Goal: Entertainment & Leisure: Consume media (video, audio)

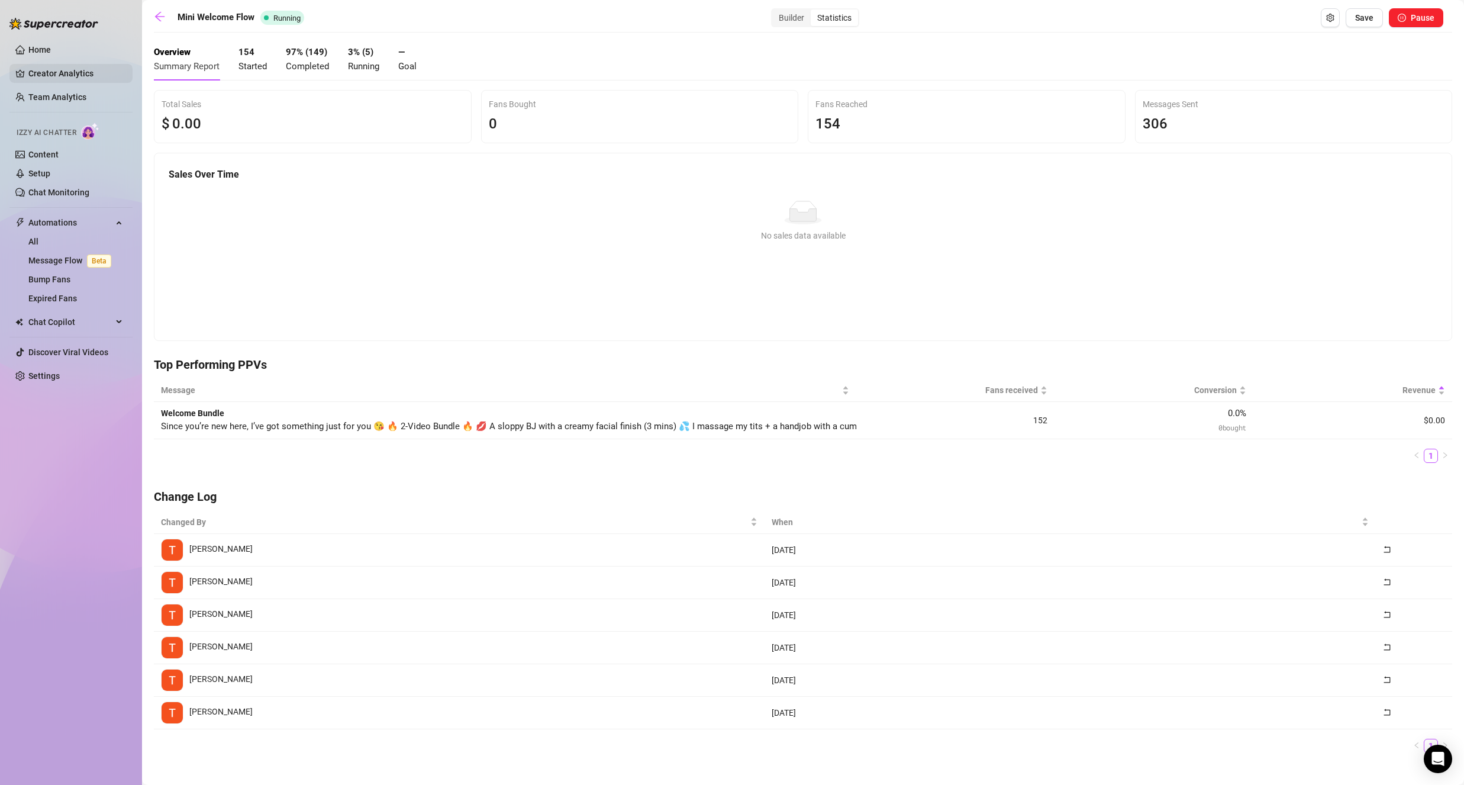
click at [69, 69] on link "Creator Analytics" at bounding box center [75, 73] width 95 height 19
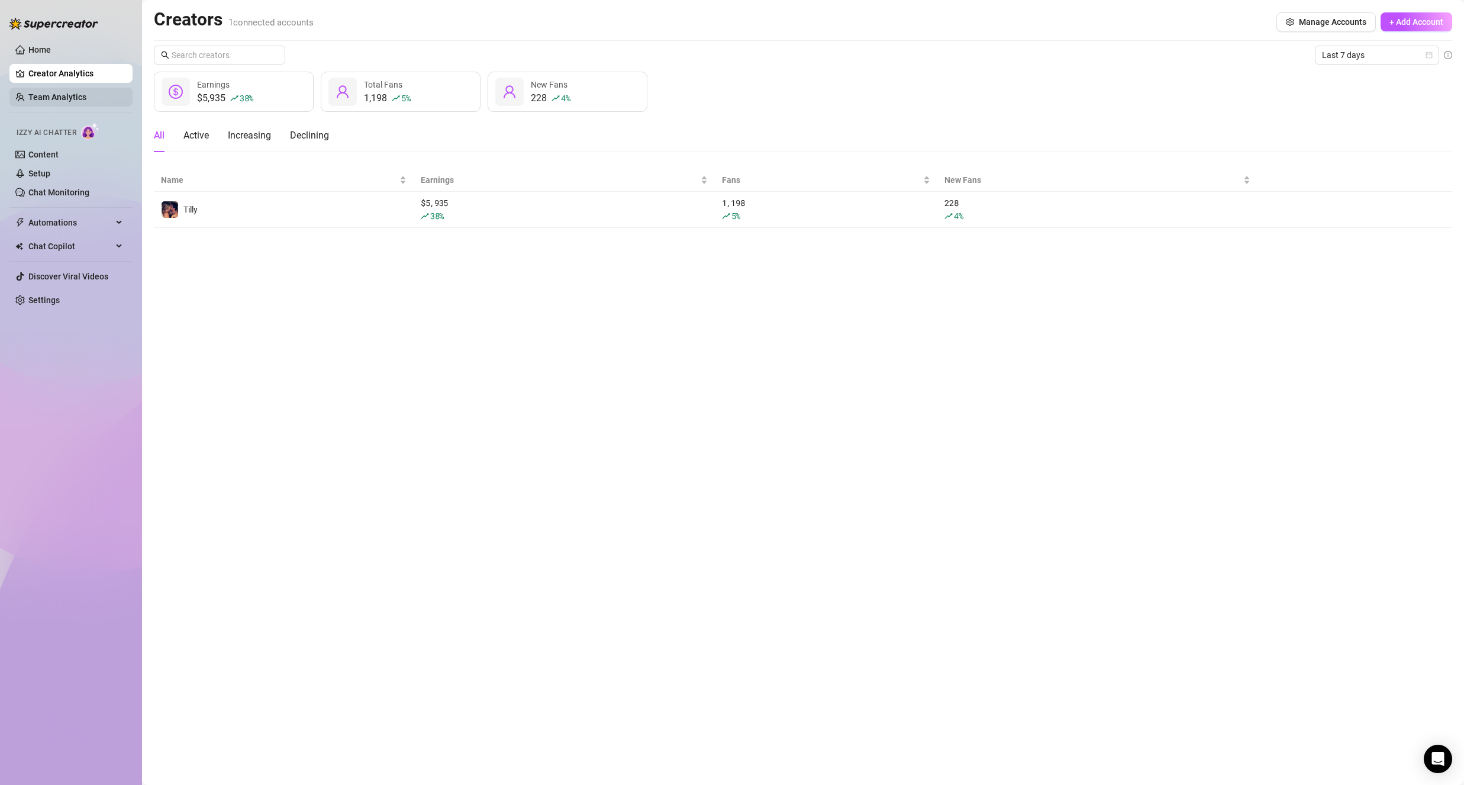
click at [78, 92] on link "Team Analytics" at bounding box center [57, 96] width 58 height 9
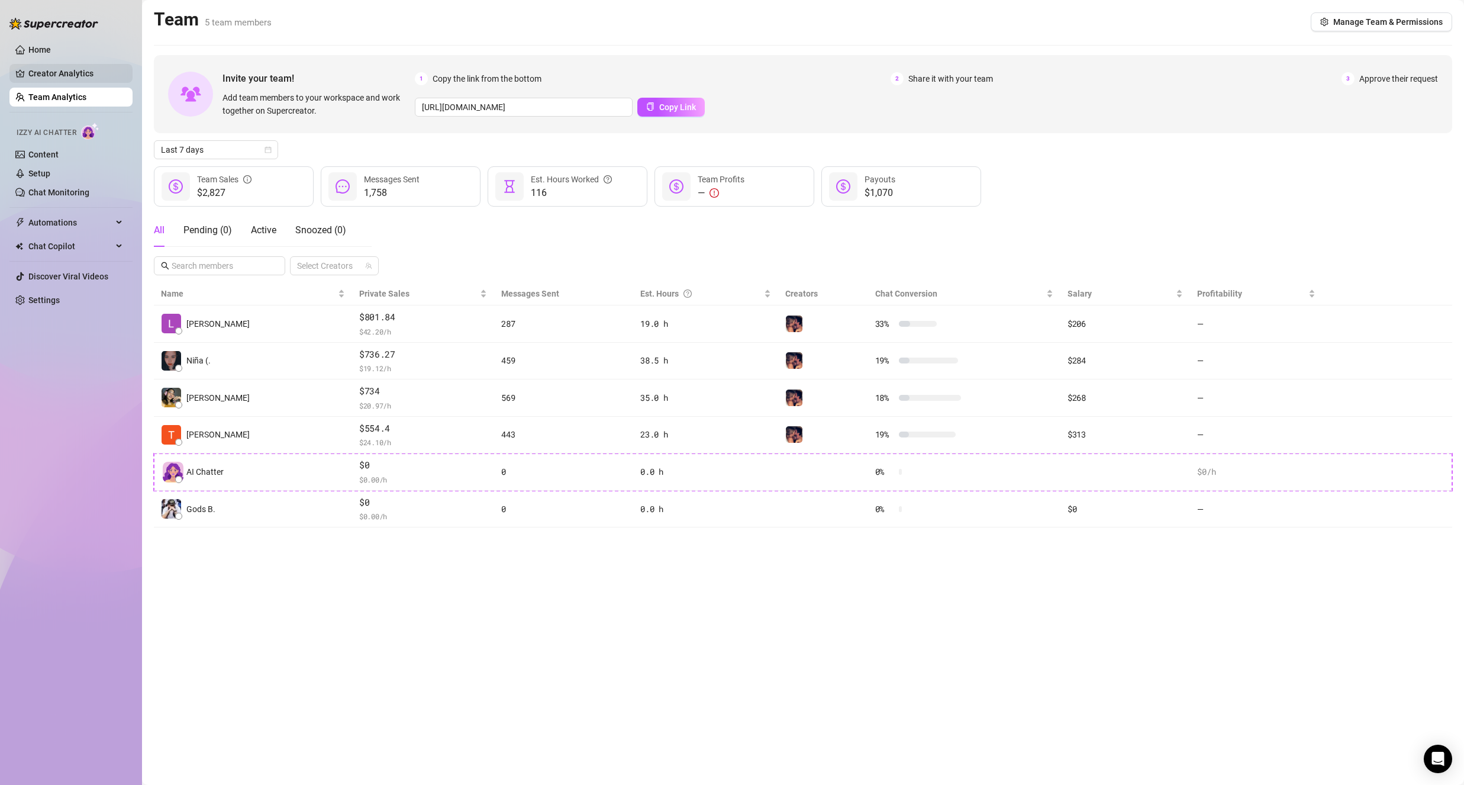
click at [91, 64] on link "Creator Analytics" at bounding box center [75, 73] width 95 height 19
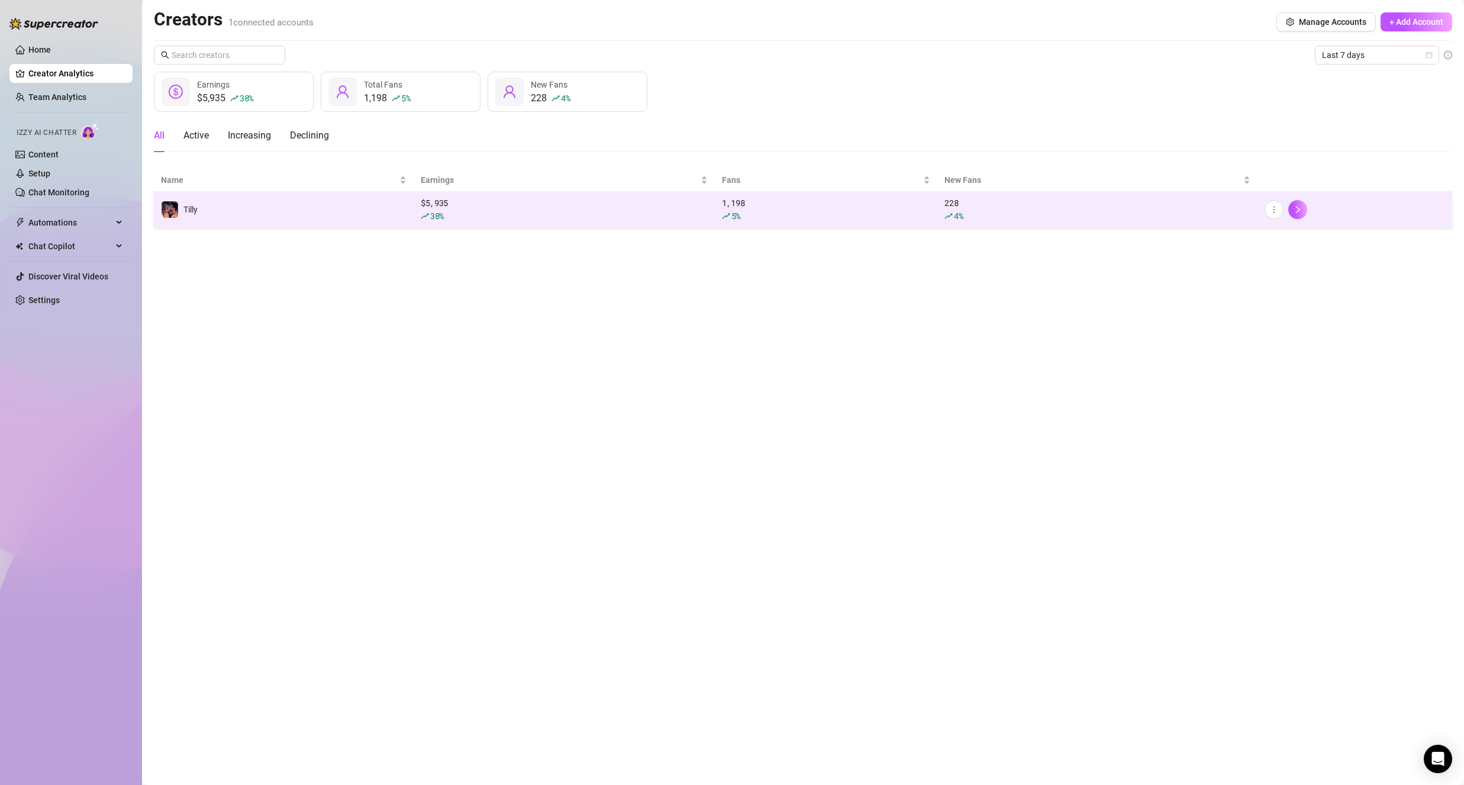
click at [357, 202] on td "Tilly" at bounding box center [284, 210] width 260 height 36
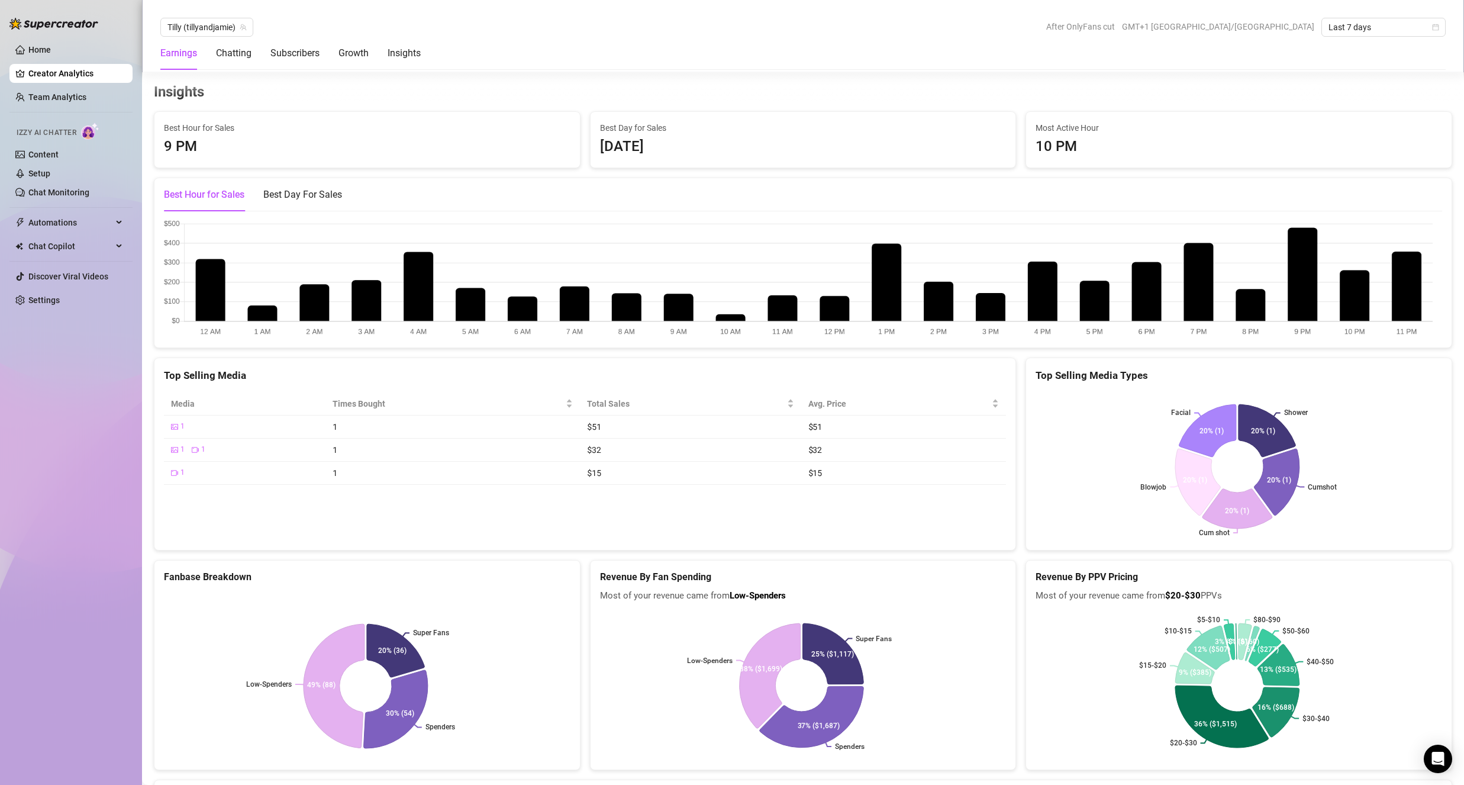
scroll to position [2206, 0]
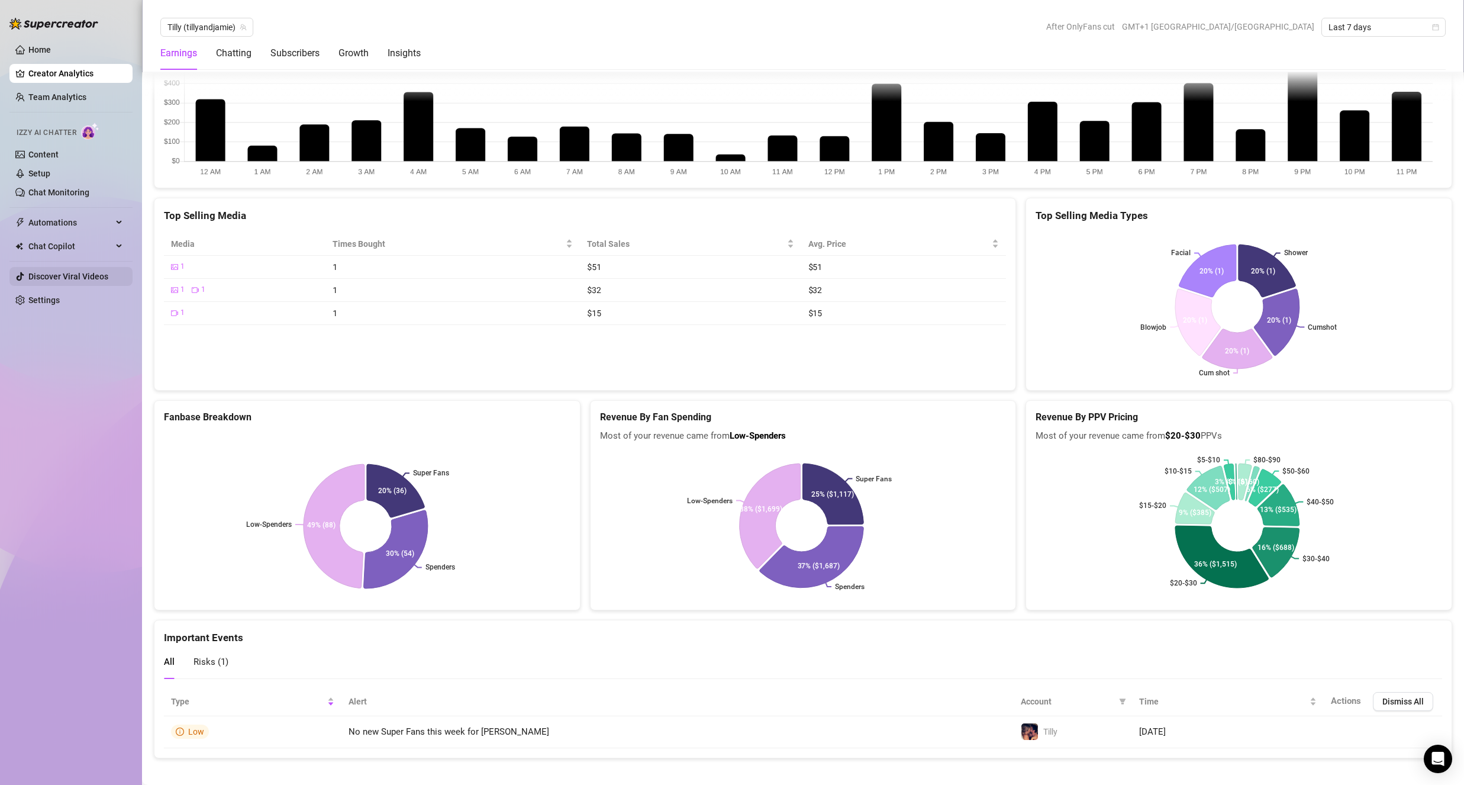
click at [94, 278] on link "Discover Viral Videos" at bounding box center [68, 276] width 80 height 9
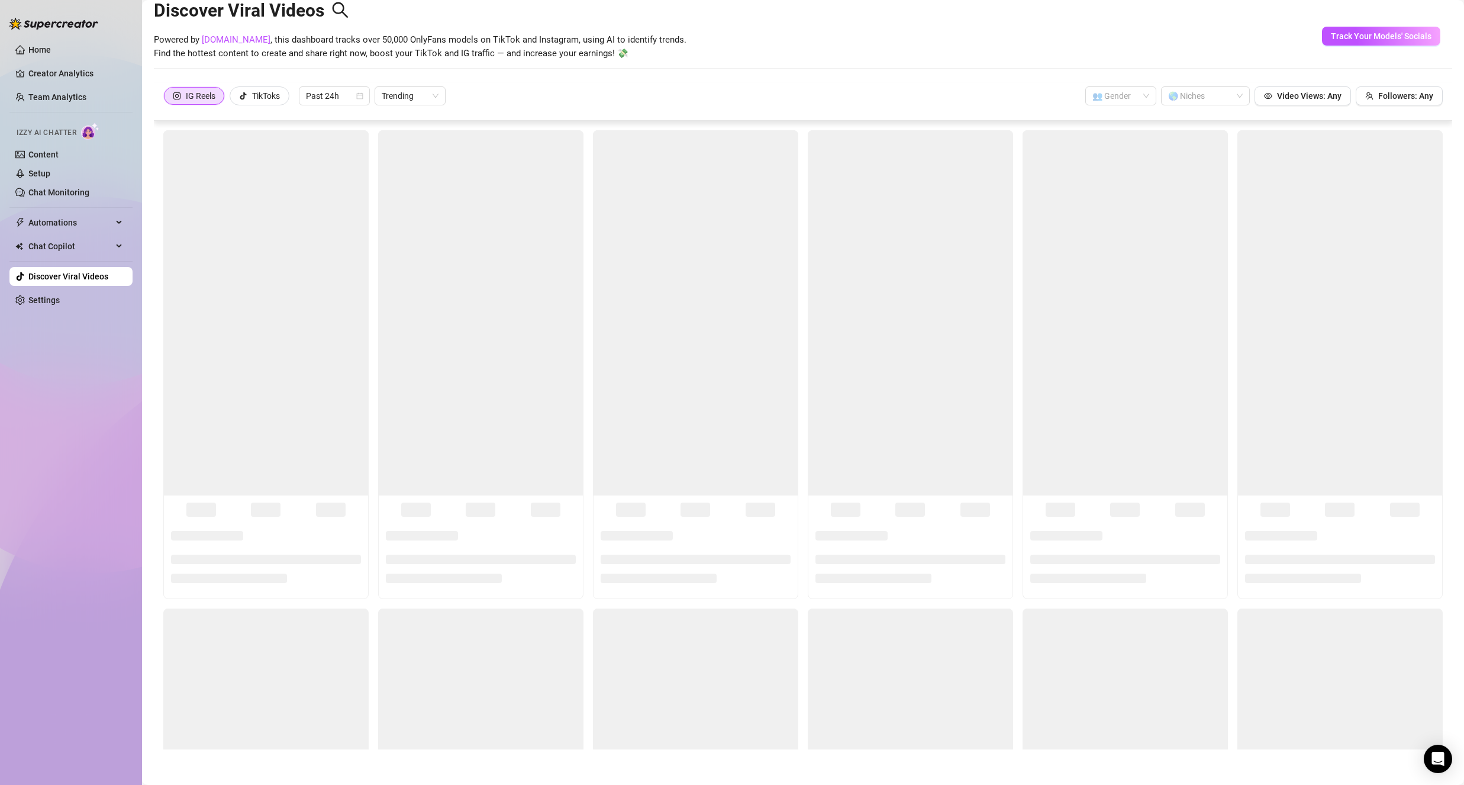
scroll to position [26, 0]
click at [1220, 96] on div at bounding box center [1199, 96] width 72 height 17
click at [1198, 137] on div "Big Tits" at bounding box center [1198, 137] width 70 height 13
click at [1257, 54] on div "Powered by [DOMAIN_NAME] , this dashboard tracks over 50,000 OnlyFans models on…" at bounding box center [803, 47] width 1298 height 28
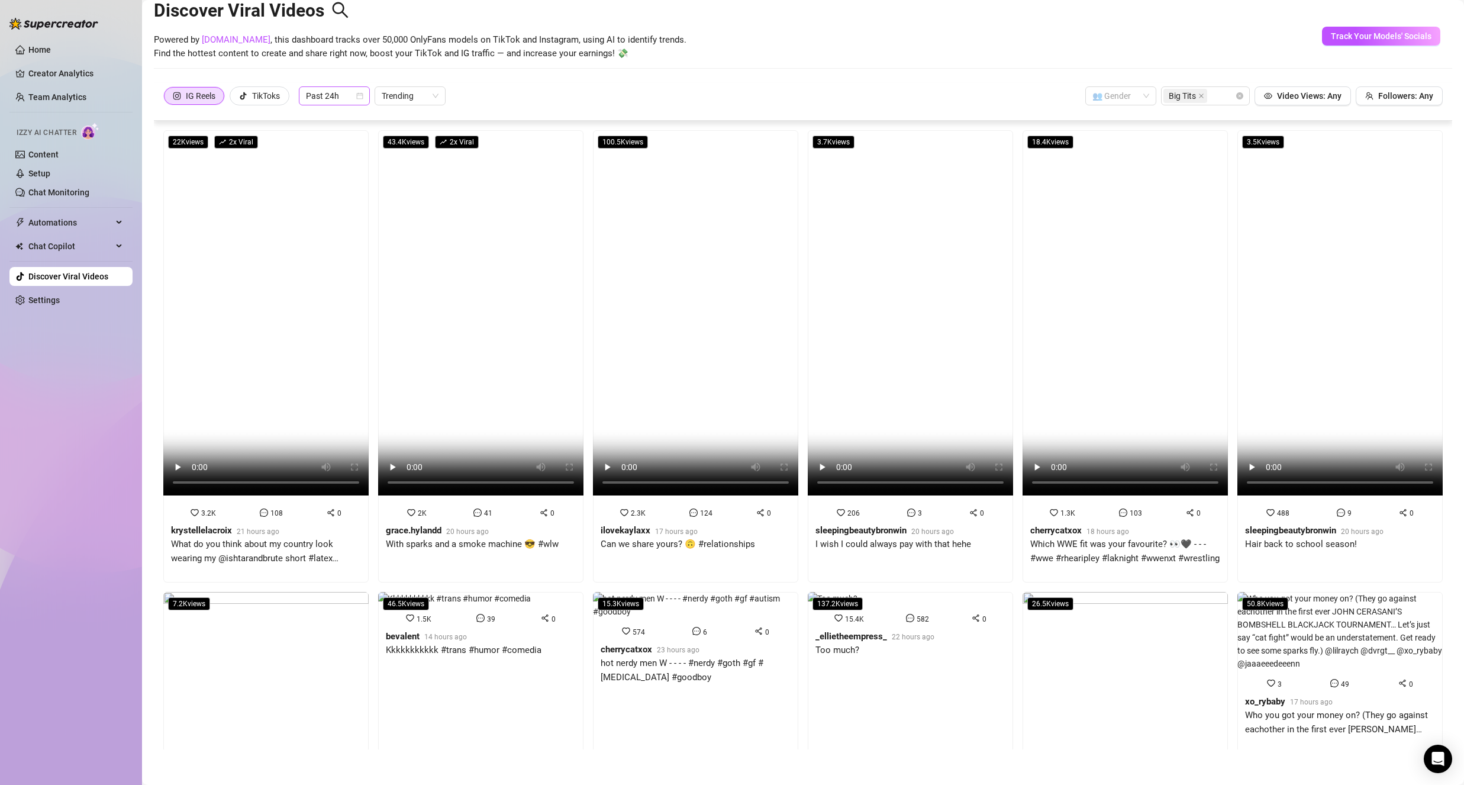
click at [359, 98] on icon "calendar" at bounding box center [360, 96] width 7 height 7
click at [341, 99] on span "Past 24h" at bounding box center [334, 96] width 57 height 18
click at [343, 137] on div "Past Week" at bounding box center [335, 138] width 52 height 13
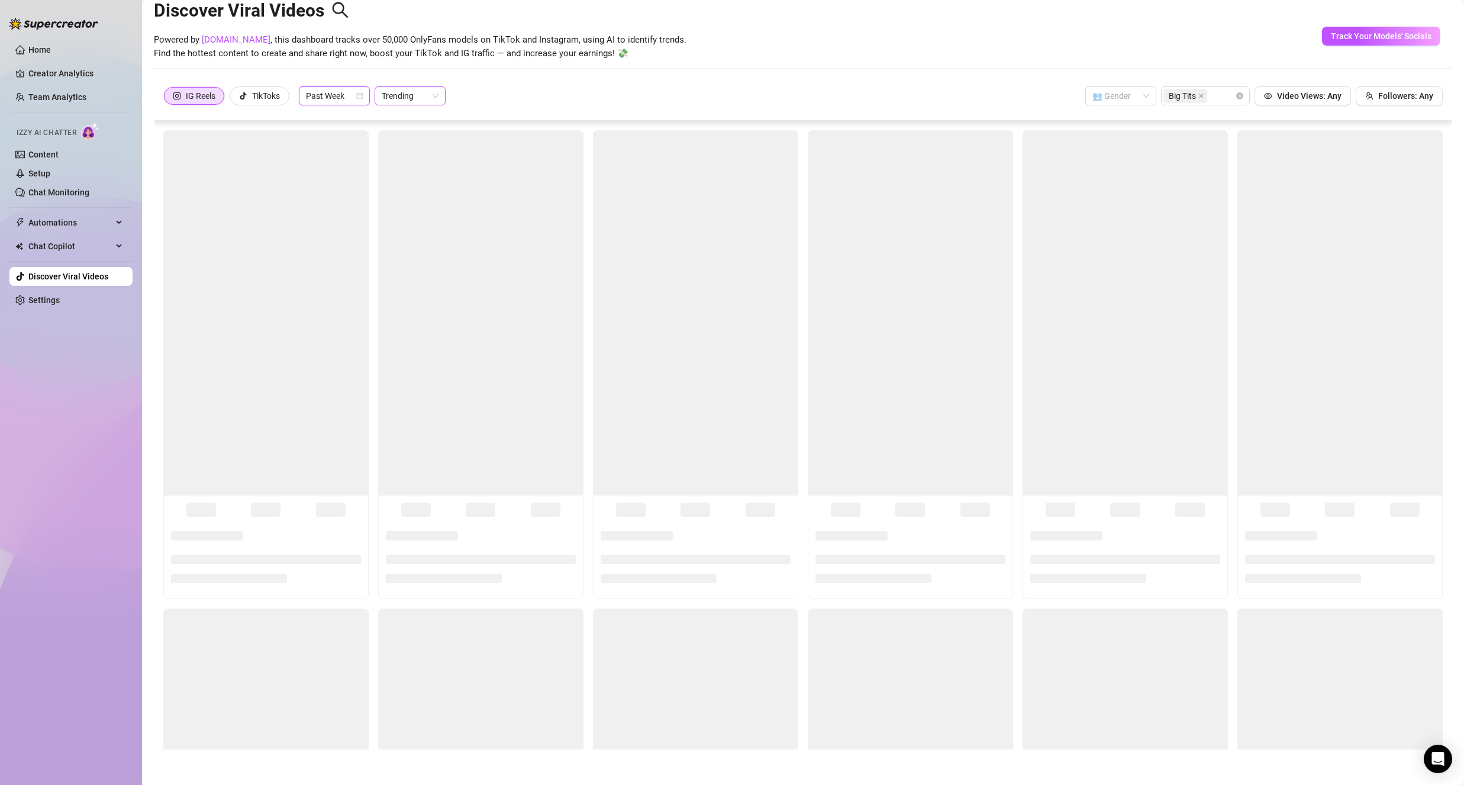
click at [444, 92] on div "Trending" at bounding box center [410, 95] width 71 height 19
click at [515, 83] on div "IG Reels TikToks Past Week Trending 👥 Gender Big Tits Video Views: Any Follower…" at bounding box center [803, 102] width 1298 height 38
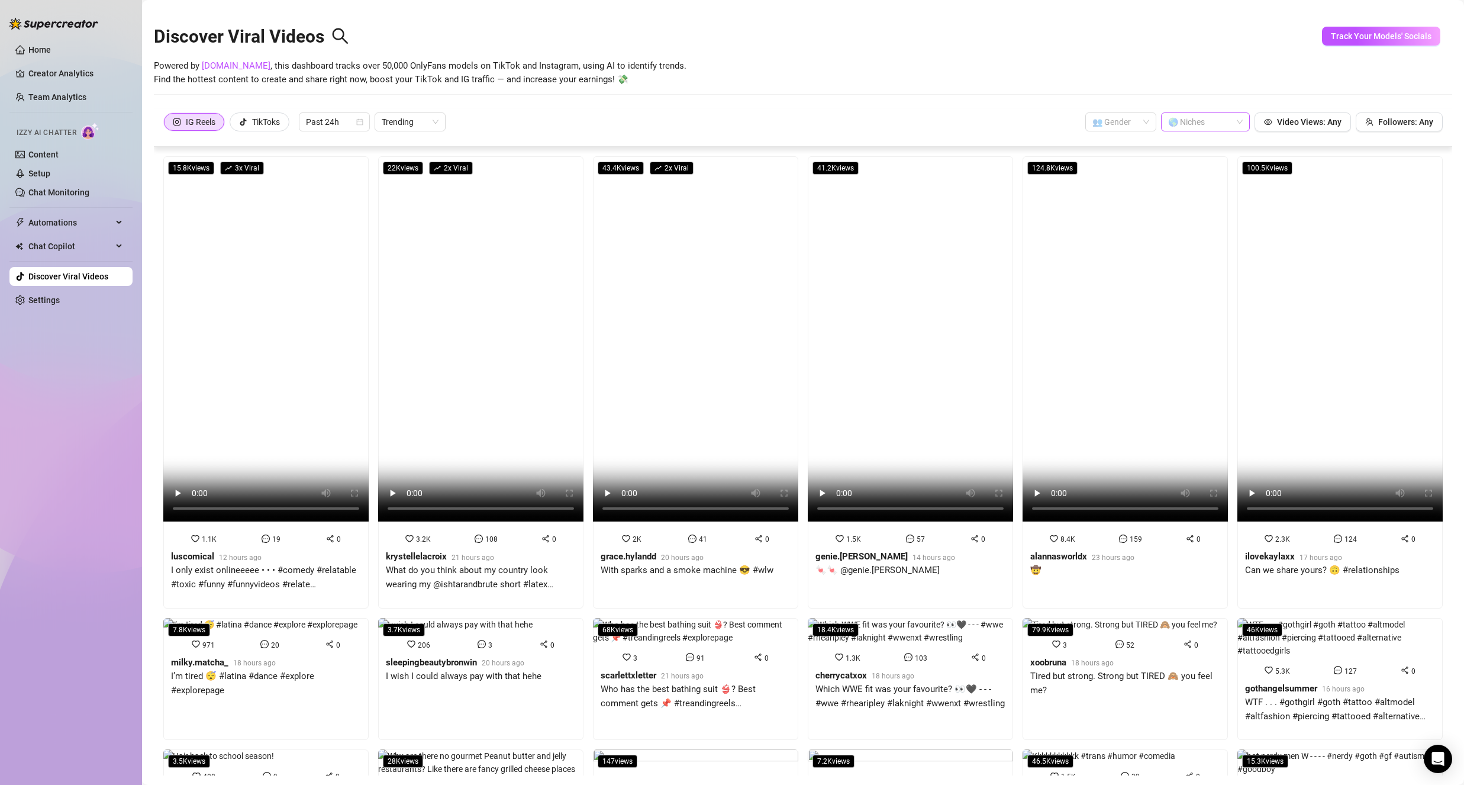
click at [1183, 120] on div at bounding box center [1199, 122] width 72 height 17
click at [1180, 162] on div "Big Tits" at bounding box center [1198, 163] width 70 height 13
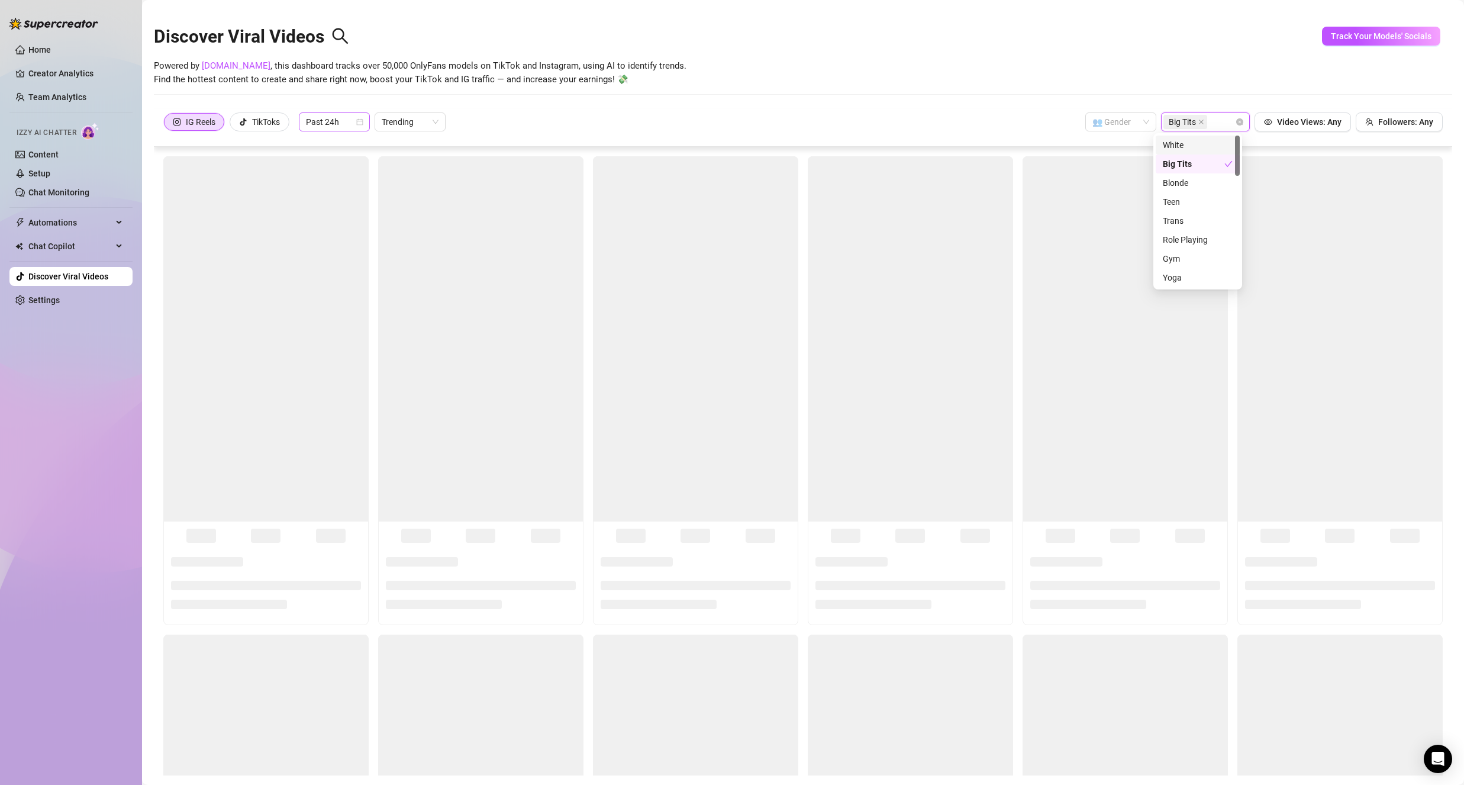
click at [336, 123] on span "Past 24h" at bounding box center [334, 122] width 57 height 18
click at [326, 167] on div "Past Week" at bounding box center [335, 164] width 52 height 13
click at [430, 123] on span "Trending" at bounding box center [410, 122] width 57 height 18
click at [482, 117] on div "IG Reels TikToks Past Week Trending 👥 Gender Big Tits Video Views: Any Follower…" at bounding box center [802, 121] width 1279 height 19
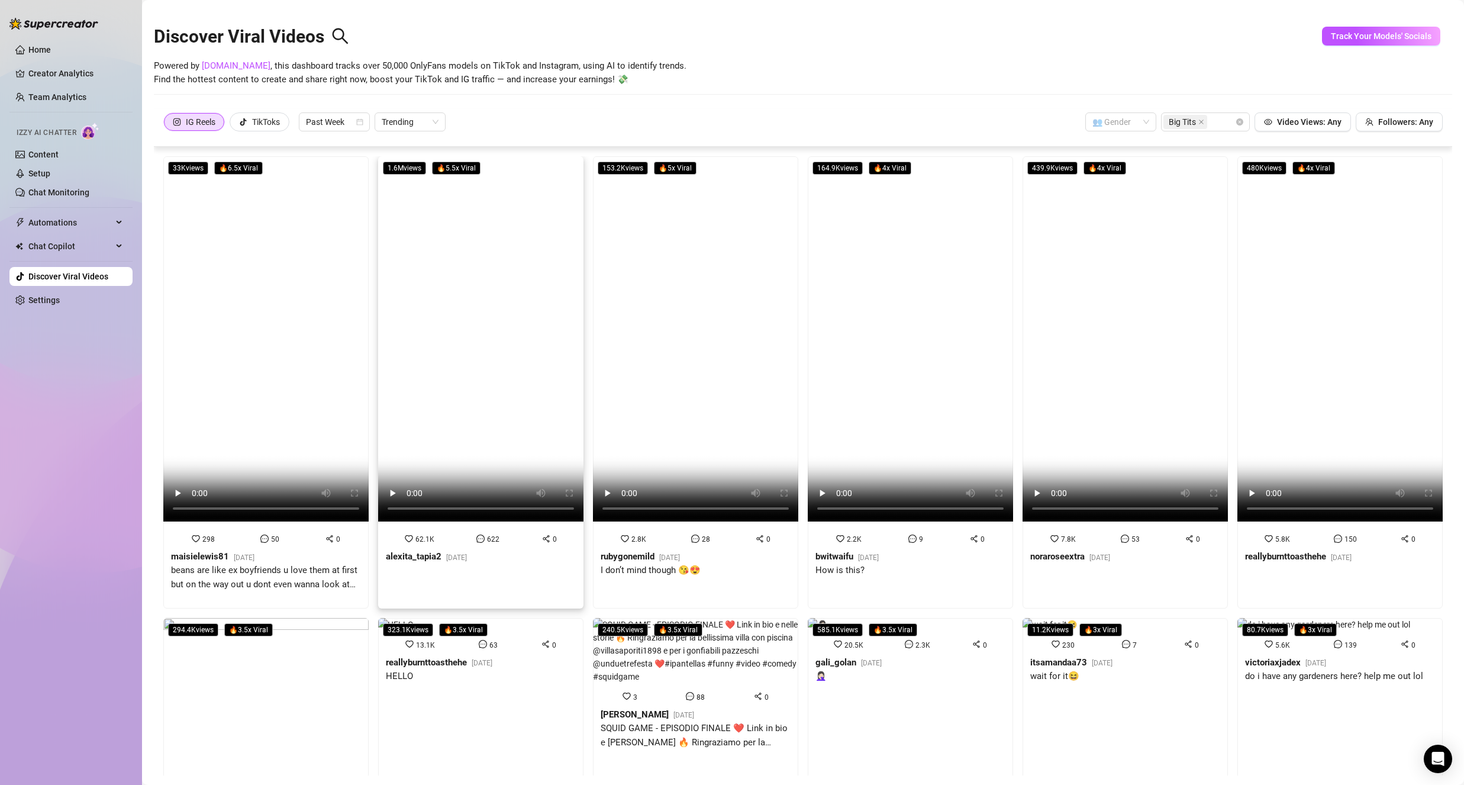
click at [475, 407] on video at bounding box center [480, 338] width 205 height 365
drag, startPoint x: 334, startPoint y: 353, endPoint x: 366, endPoint y: 350, distance: 32.6
click at [334, 353] on video at bounding box center [265, 338] width 205 height 365
click at [687, 347] on video at bounding box center [695, 338] width 205 height 365
click at [920, 269] on video at bounding box center [910, 338] width 205 height 365
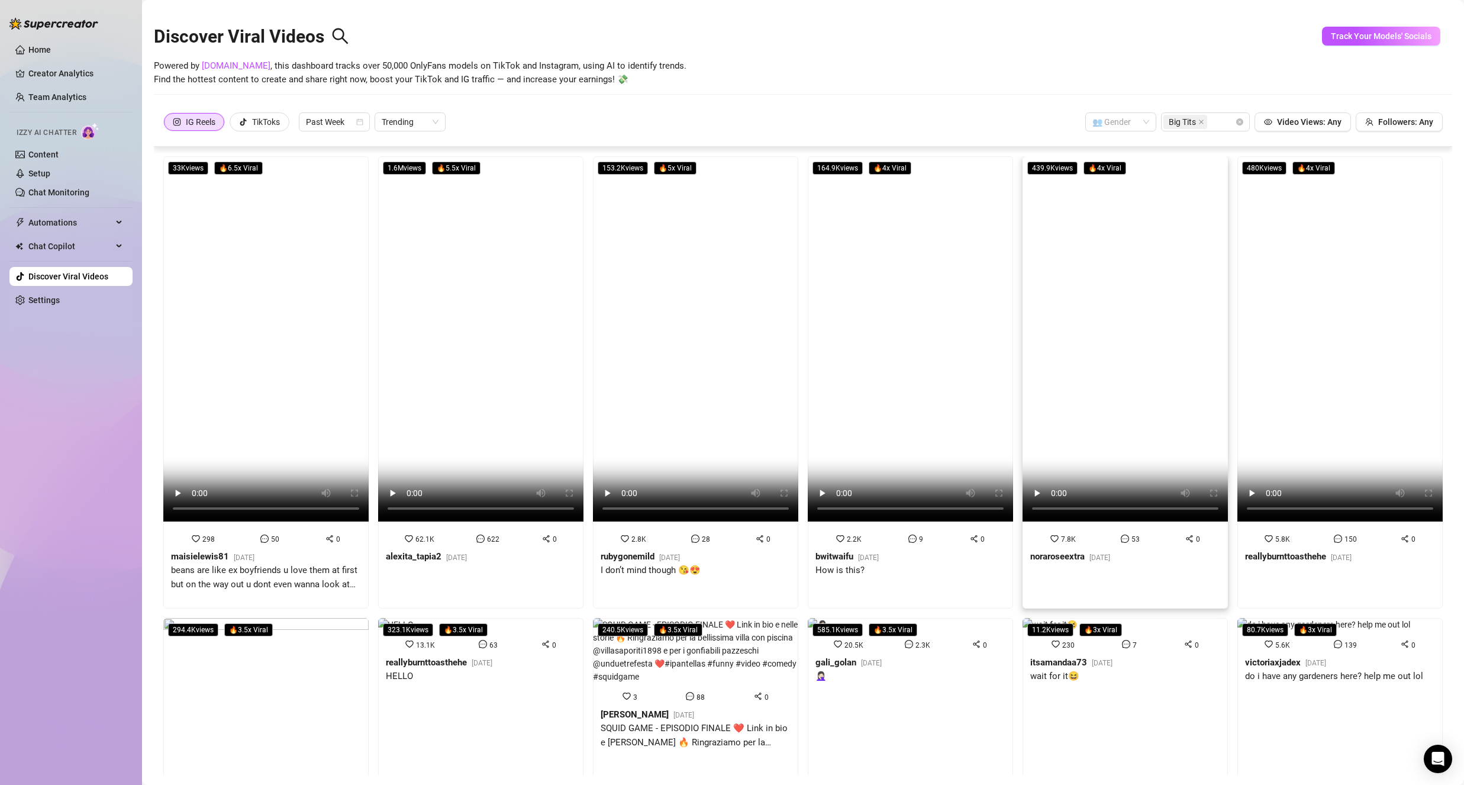
click at [1076, 279] on video at bounding box center [1124, 338] width 205 height 365
click at [1276, 262] on video at bounding box center [1339, 338] width 205 height 365
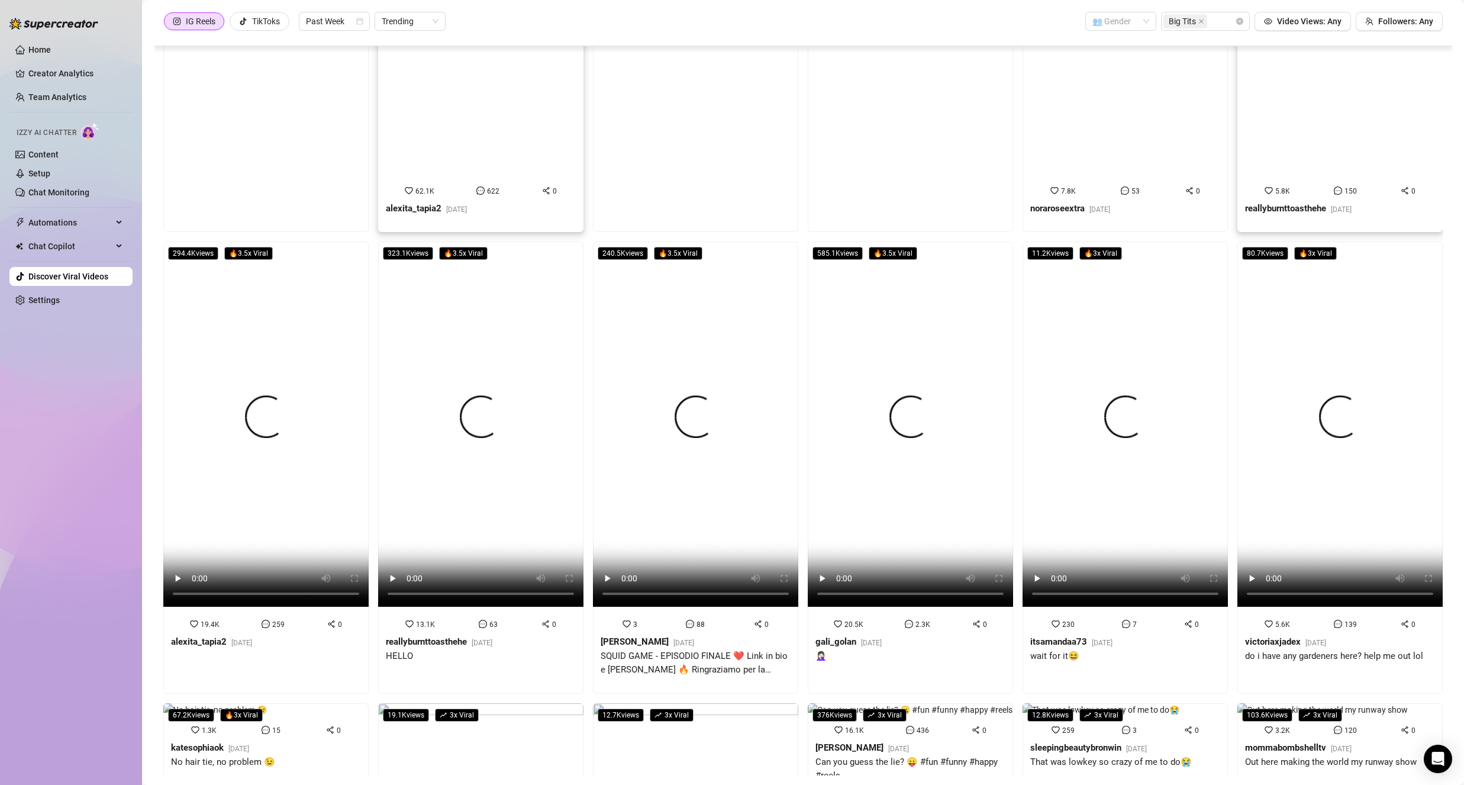
scroll to position [244, 0]
click at [425, 24] on span "Trending" at bounding box center [410, 21] width 57 height 18
click at [424, 58] on div "Most Views" at bounding box center [411, 63] width 52 height 13
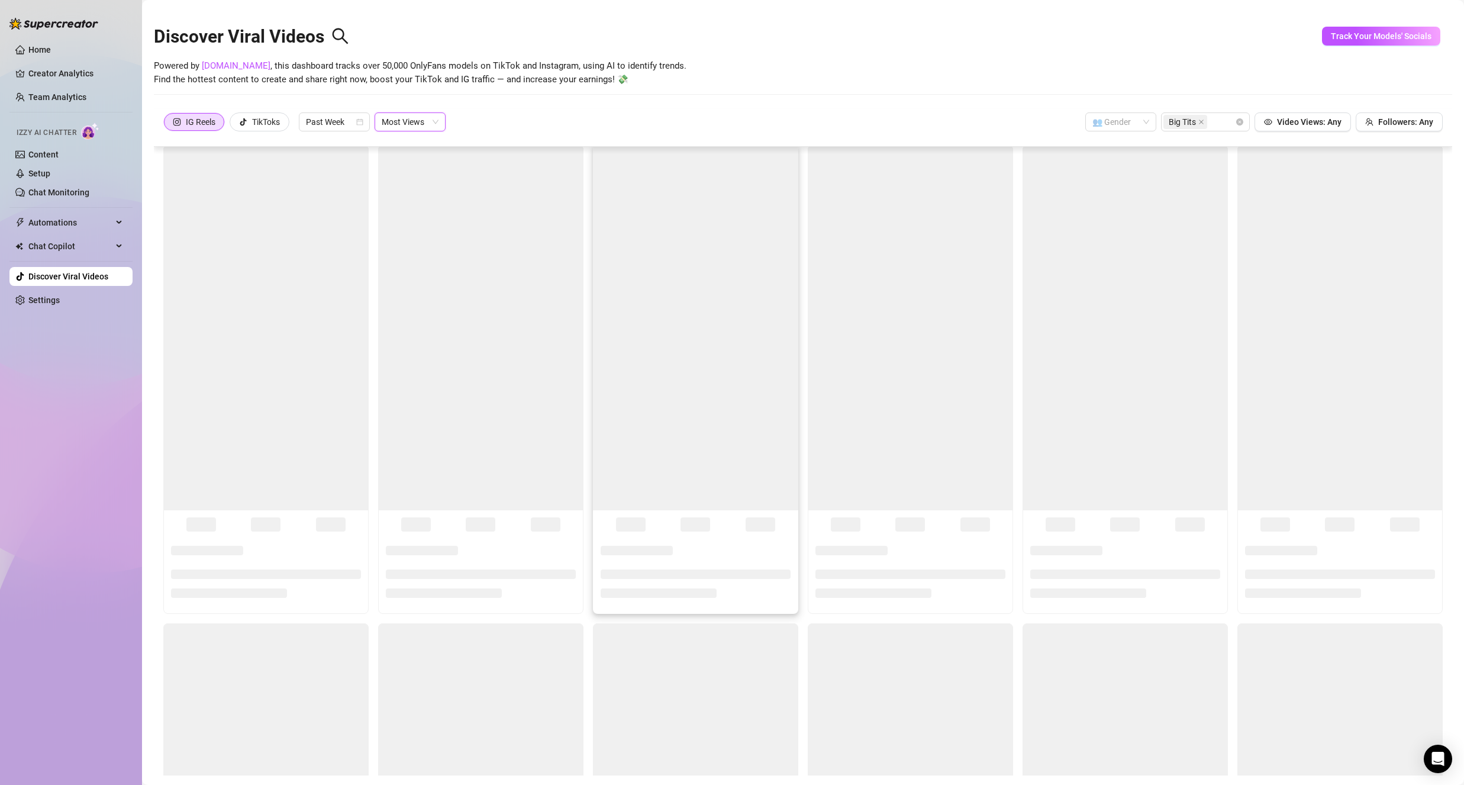
scroll to position [0, 0]
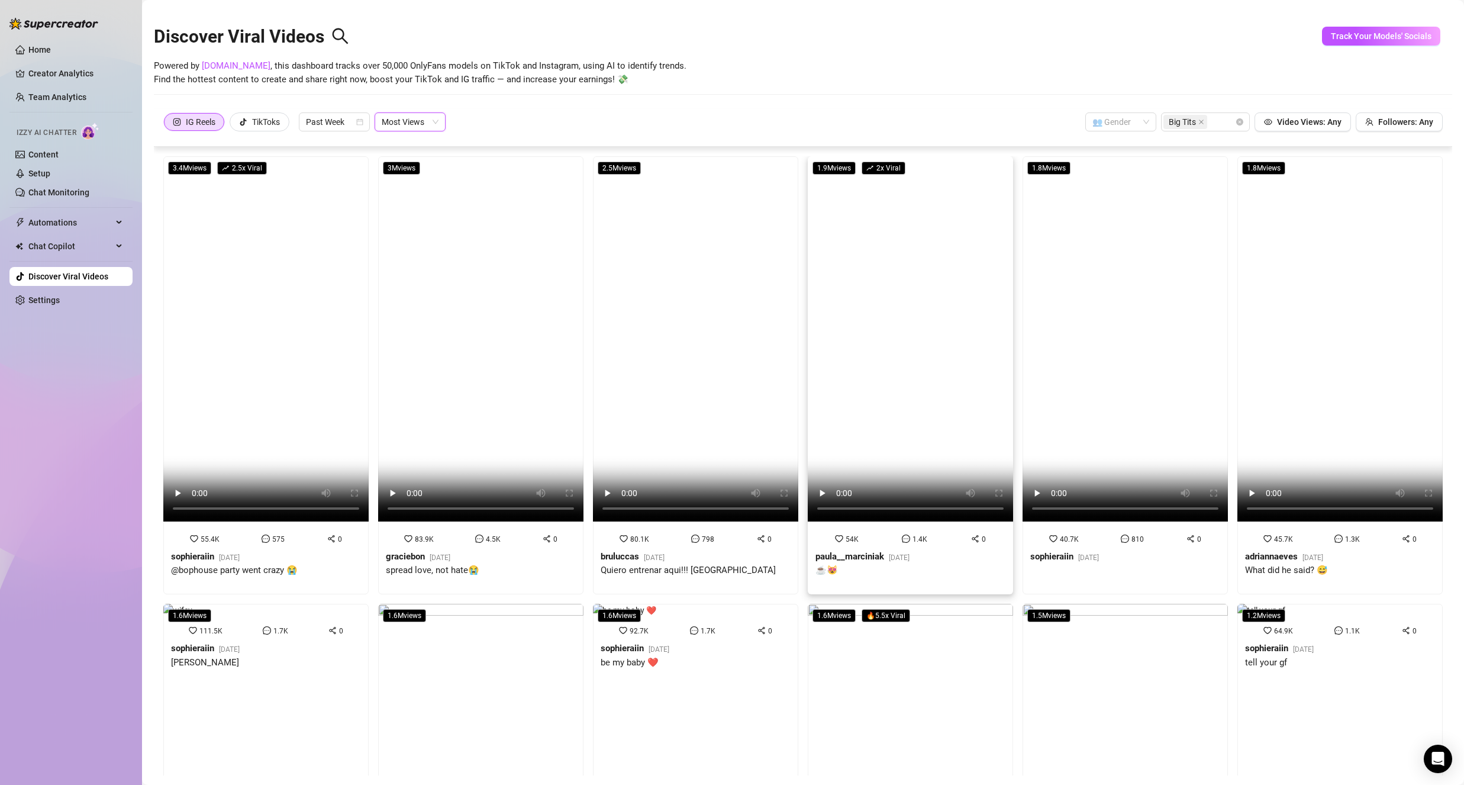
click at [877, 305] on video at bounding box center [910, 338] width 205 height 365
click at [1104, 302] on video at bounding box center [1124, 338] width 205 height 365
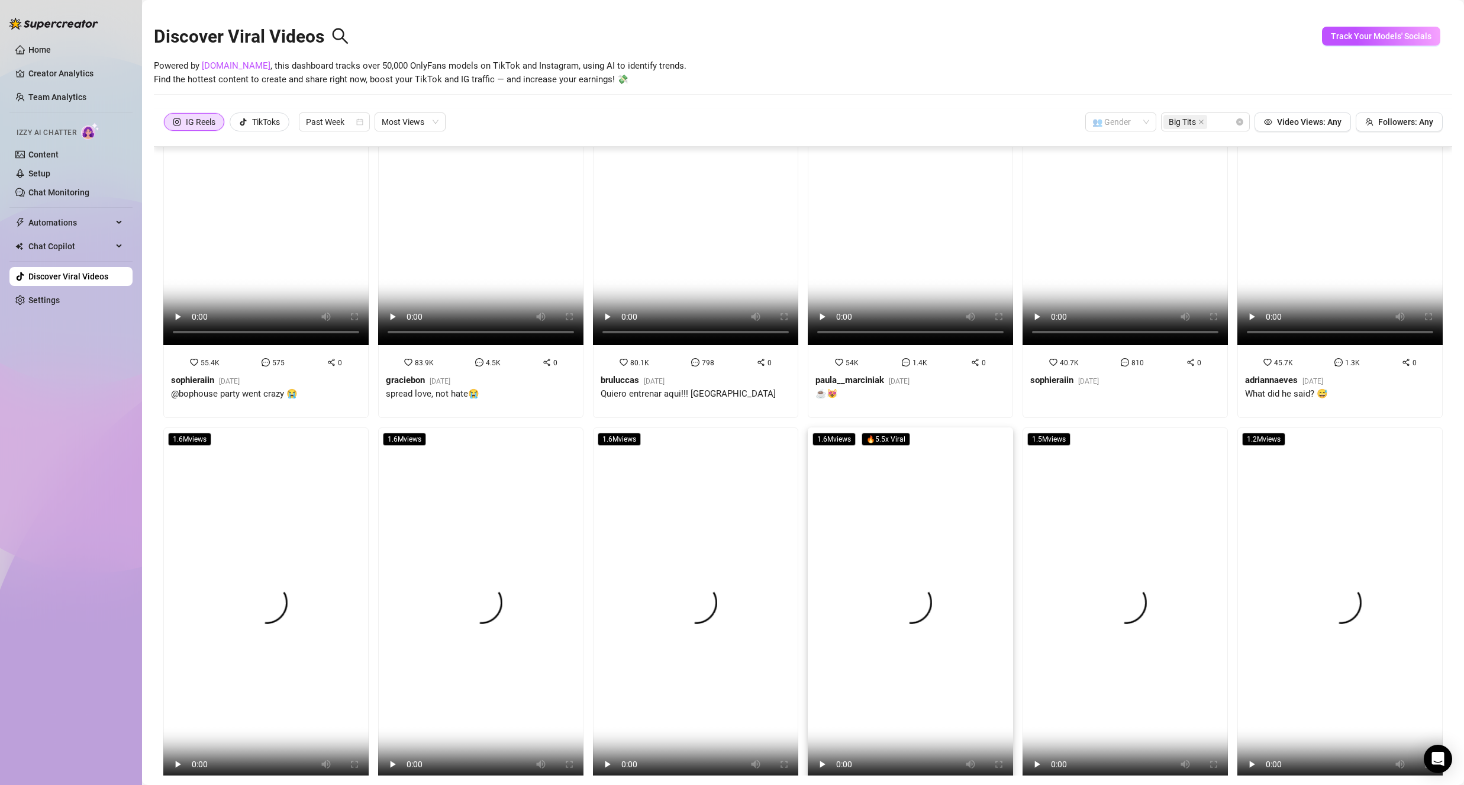
scroll to position [177, 0]
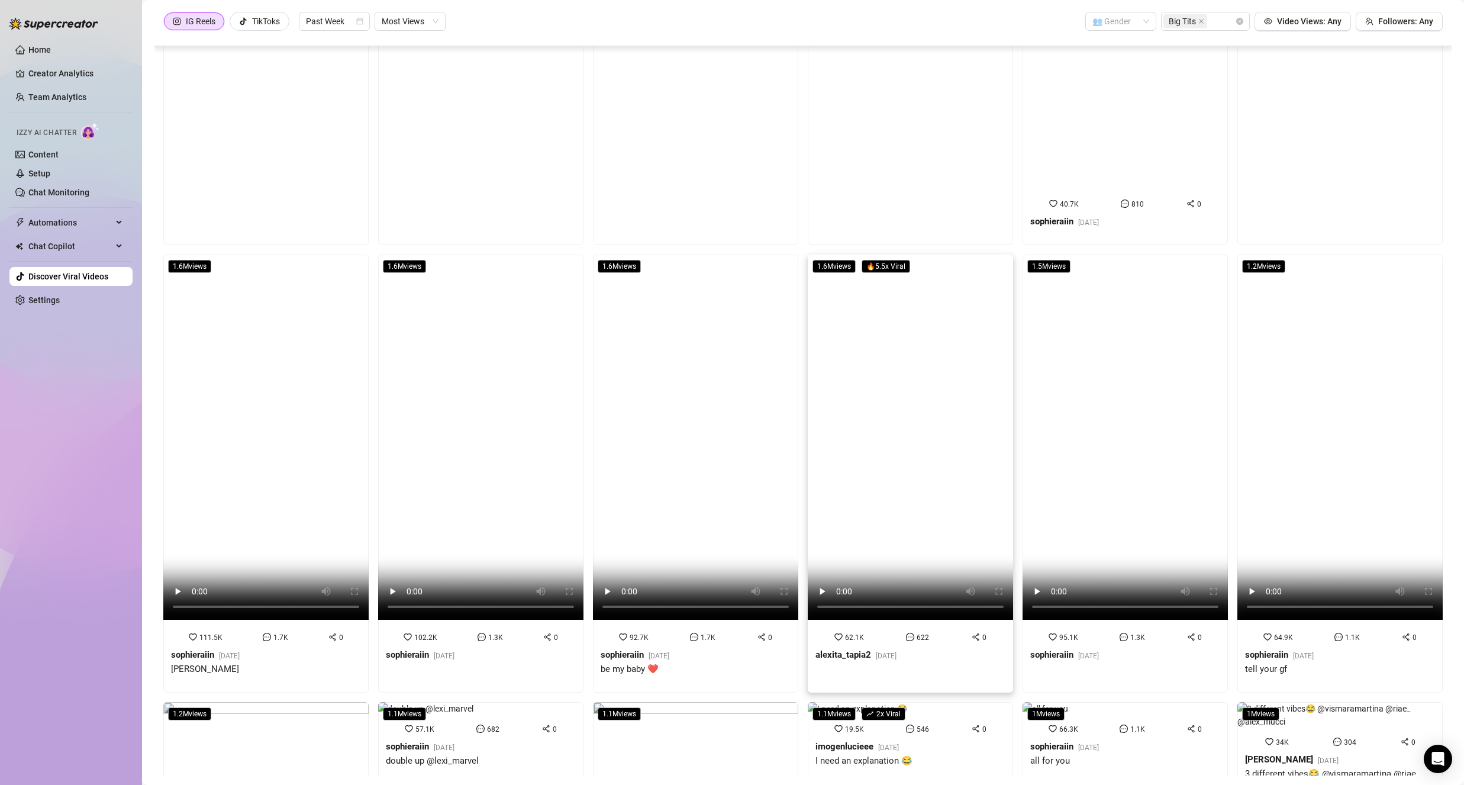
click at [893, 408] on video at bounding box center [910, 436] width 205 height 365
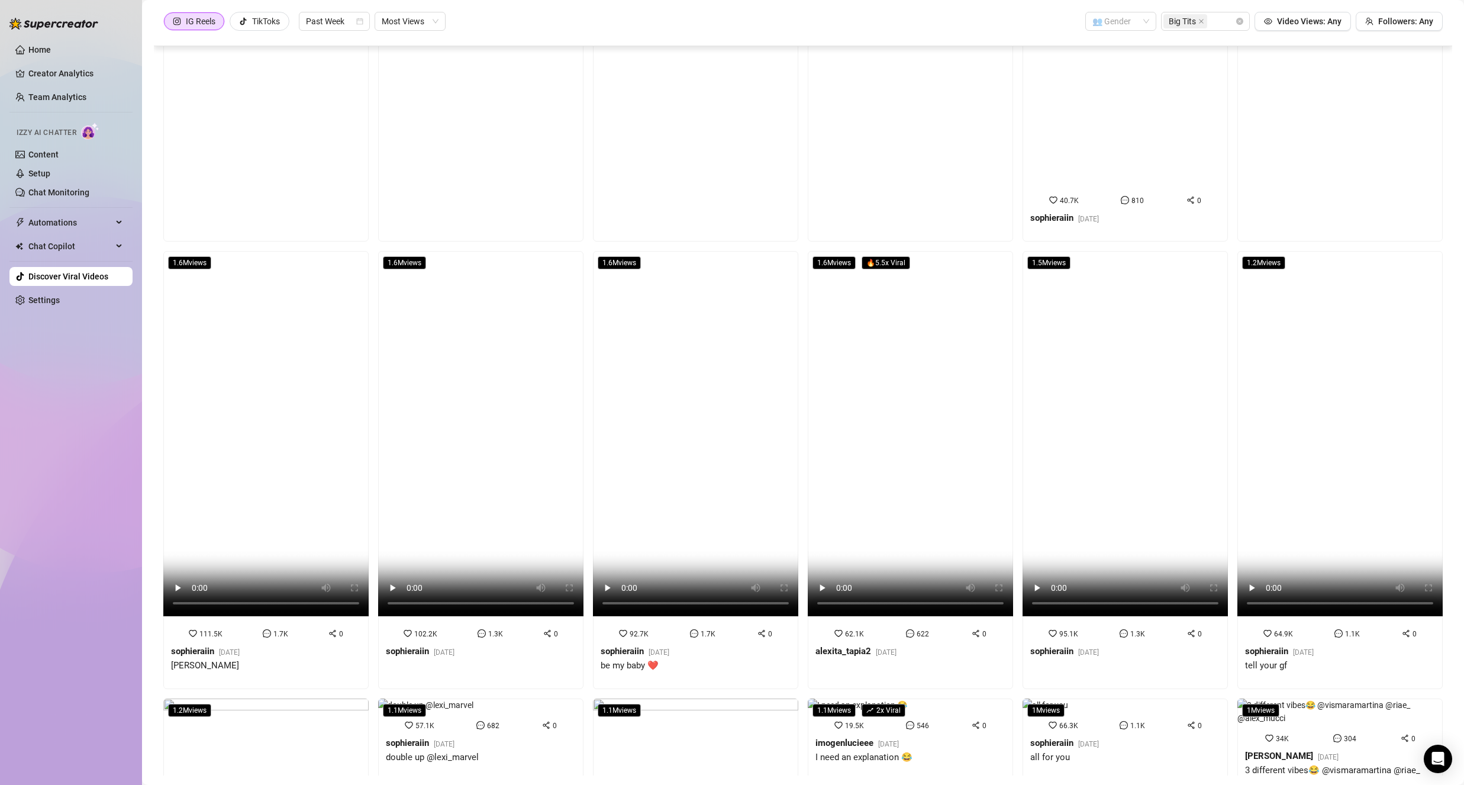
scroll to position [235, 0]
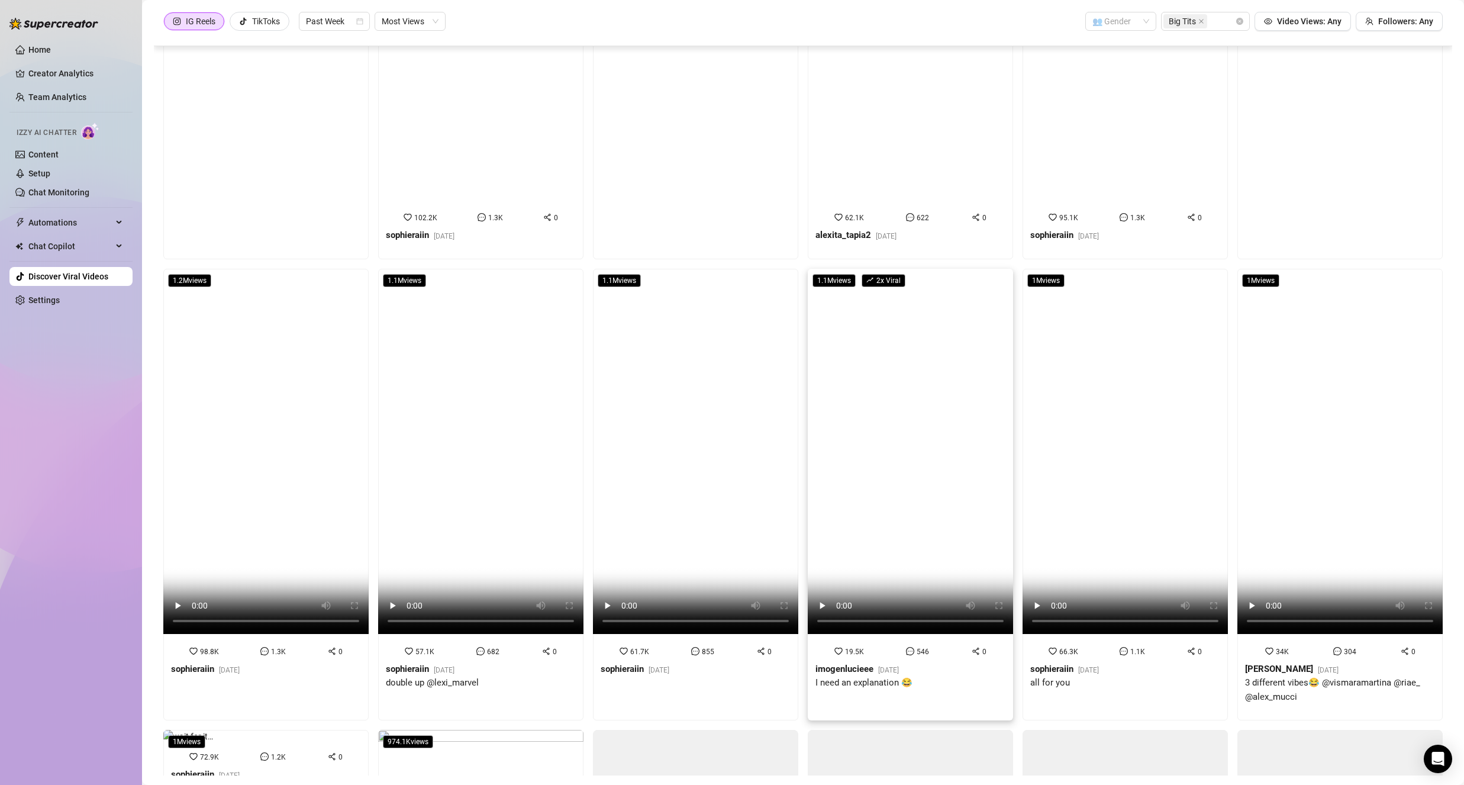
drag, startPoint x: 895, startPoint y: 367, endPoint x: 892, endPoint y: 375, distance: 9.0
click at [895, 367] on video at bounding box center [910, 451] width 205 height 365
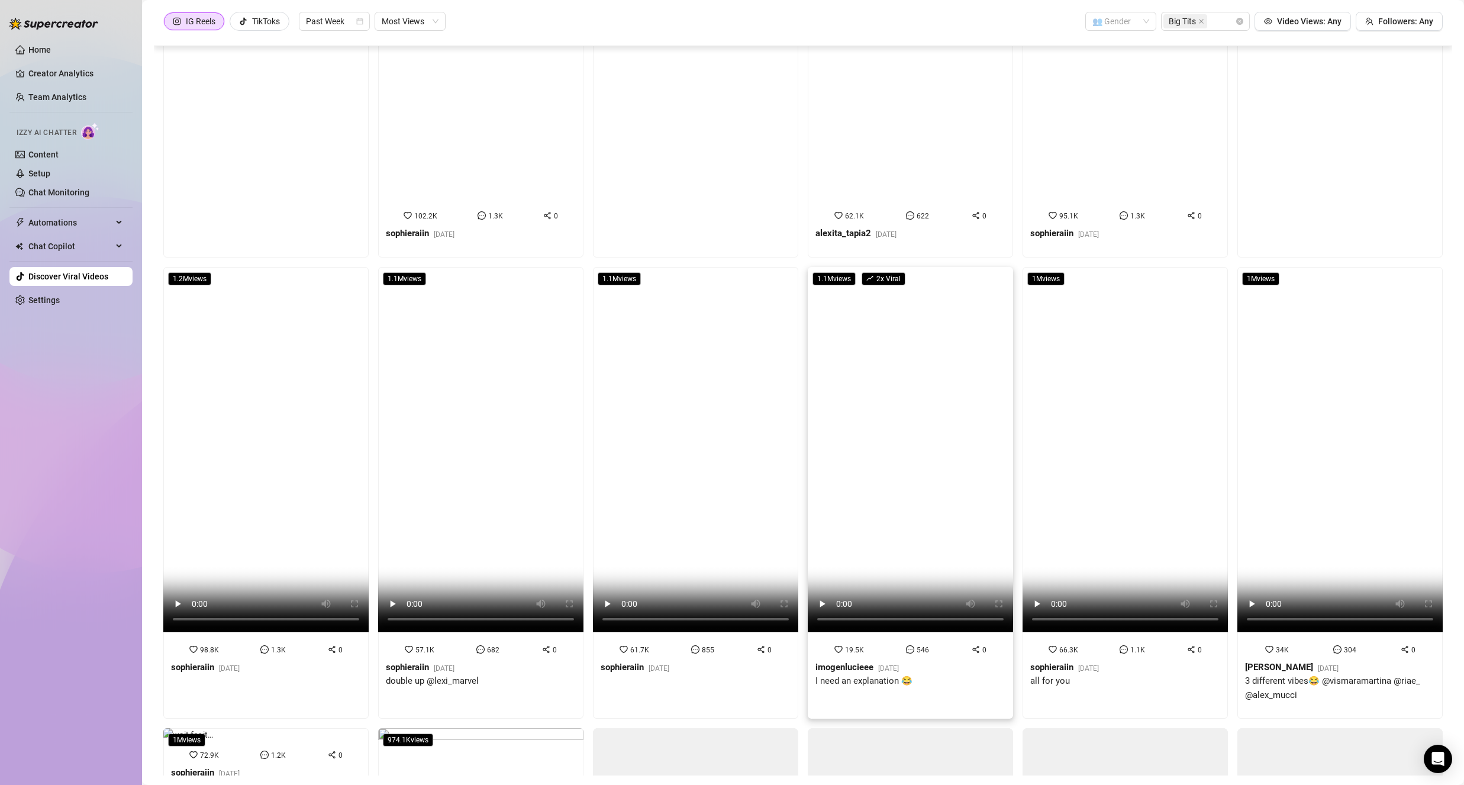
drag, startPoint x: 901, startPoint y: 504, endPoint x: 899, endPoint y: 518, distance: 14.4
click at [901, 504] on video at bounding box center [910, 449] width 205 height 365
